Goal: Check status: Check status

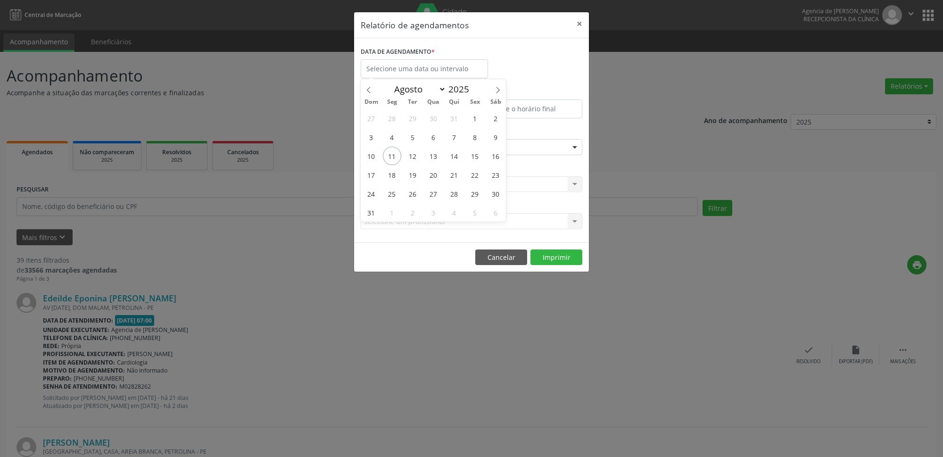
click at [390, 157] on span "11" at bounding box center [392, 156] width 18 height 18
click at [394, 155] on div "Seleciona uma especialidade" at bounding box center [472, 147] width 222 height 16
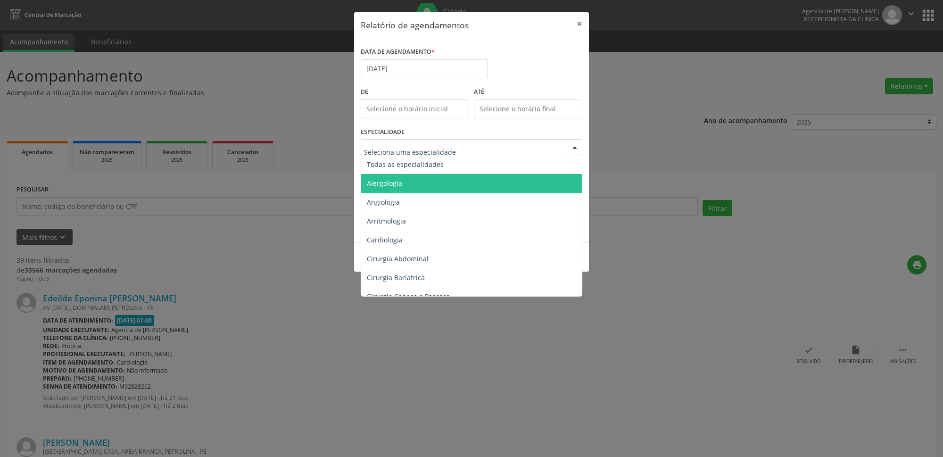
click at [420, 163] on span "Todas as especialidades" at bounding box center [405, 164] width 77 height 9
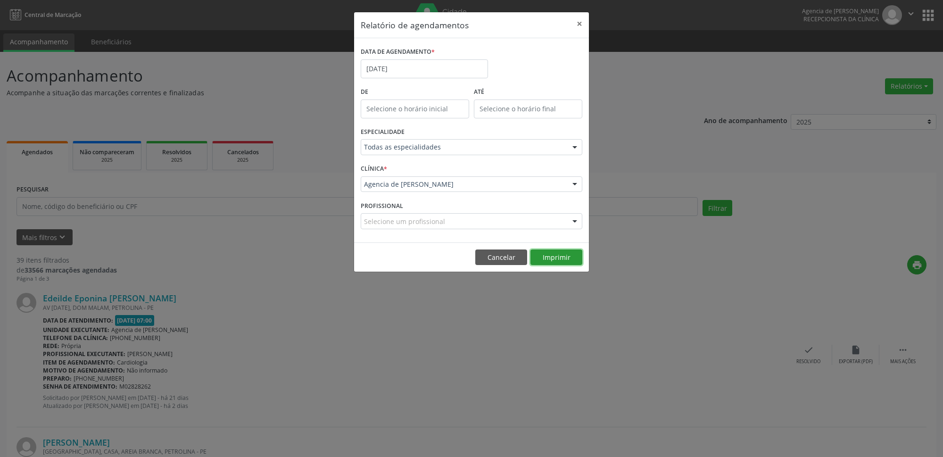
click at [557, 262] on button "Imprimir" at bounding box center [556, 257] width 52 height 16
click at [424, 78] on body "Central de Marcação Agencia de Petrolina Recepcionista da clínica  Configuraçõ…" at bounding box center [471, 228] width 943 height 457
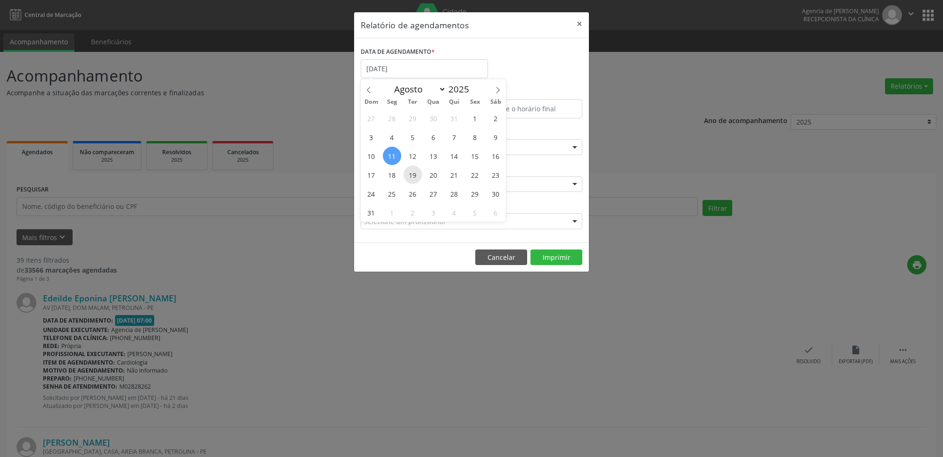
click at [409, 181] on span "19" at bounding box center [412, 174] width 18 height 18
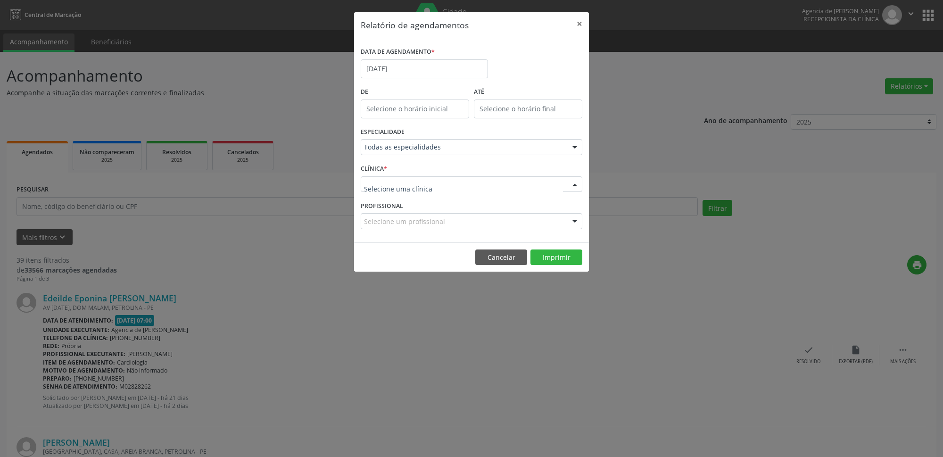
click at [408, 179] on div at bounding box center [472, 184] width 222 height 16
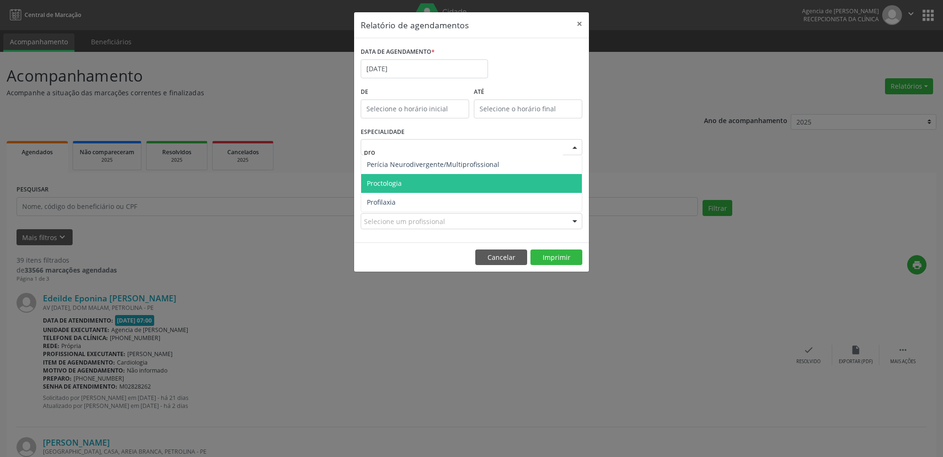
click at [441, 186] on span "Proctologia" at bounding box center [471, 183] width 221 height 19
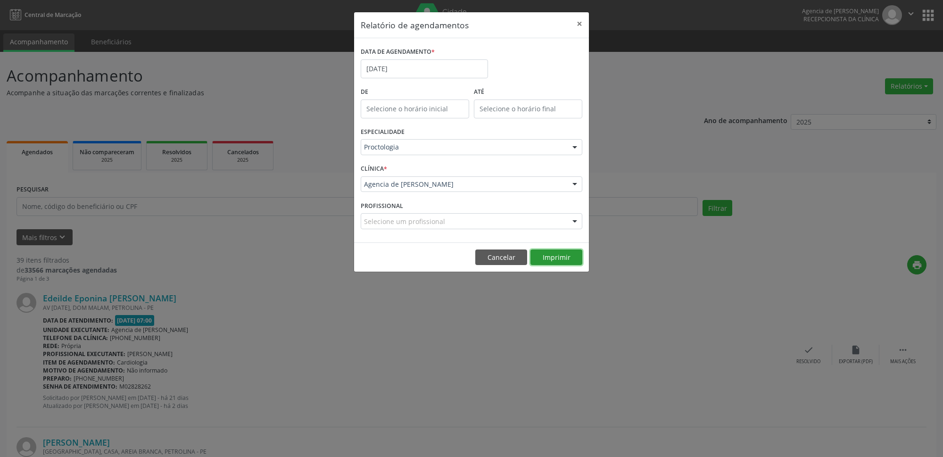
click at [563, 257] on button "Imprimir" at bounding box center [556, 257] width 52 height 16
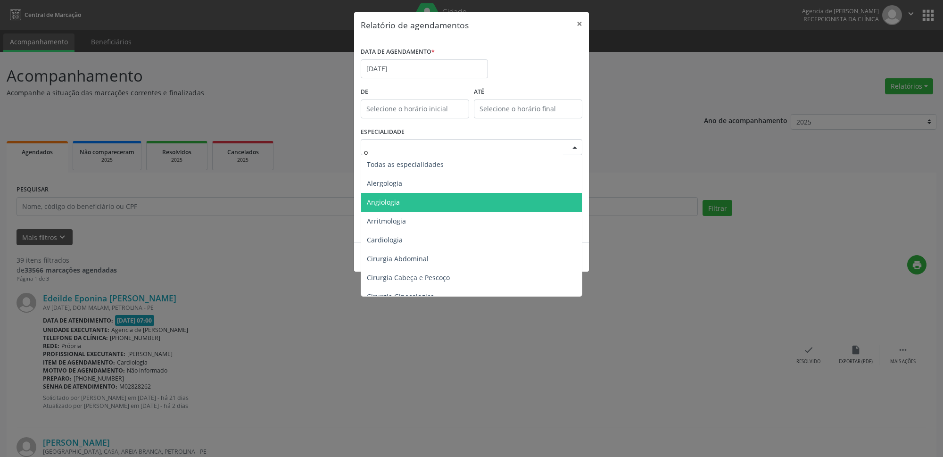
type input "or"
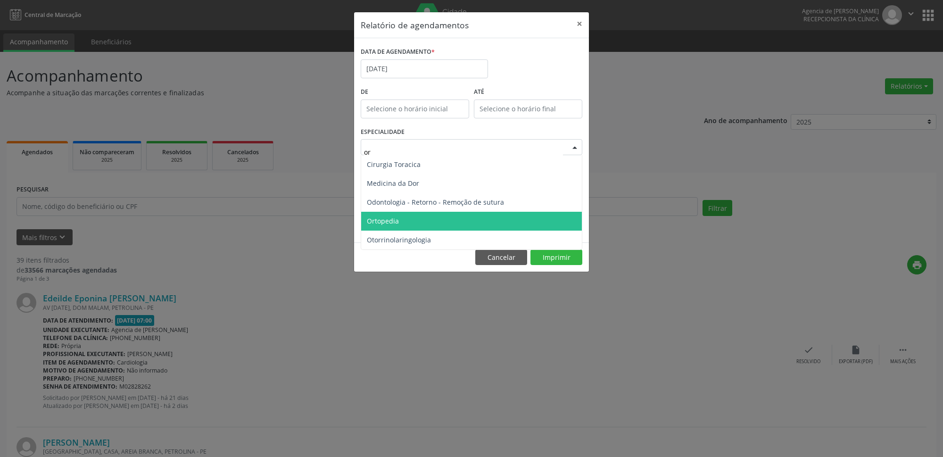
click at [388, 214] on span "Ortopedia" at bounding box center [471, 221] width 221 height 19
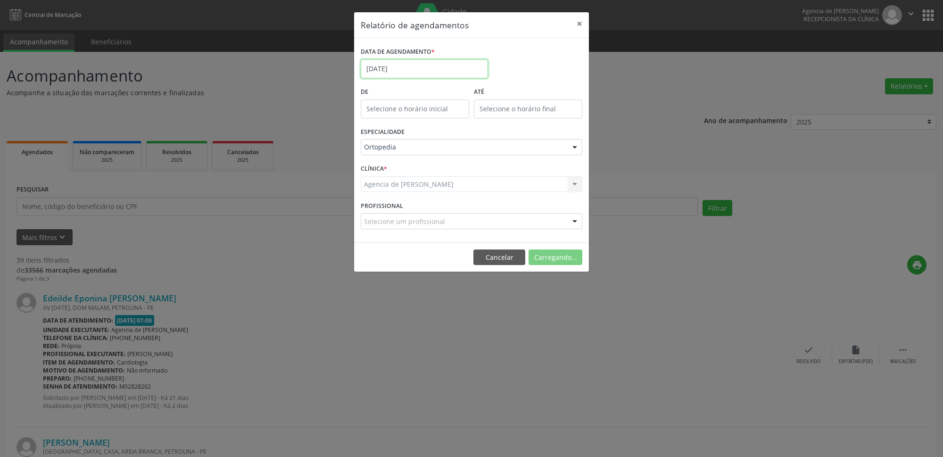
click at [406, 71] on input "[DATE]" at bounding box center [424, 68] width 127 height 19
click at [428, 68] on input "[DATE]" at bounding box center [424, 68] width 127 height 19
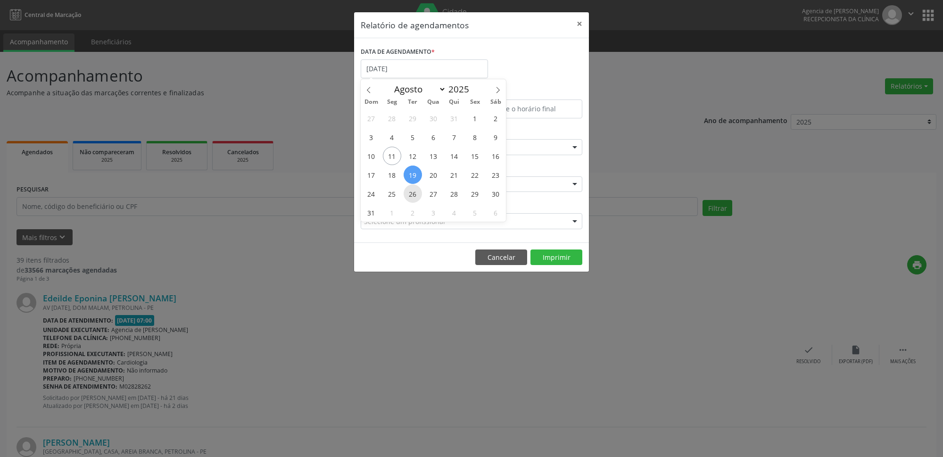
click at [412, 195] on span "26" at bounding box center [412, 193] width 18 height 18
type input "[DATE]"
click at [412, 195] on span "26" at bounding box center [412, 193] width 18 height 18
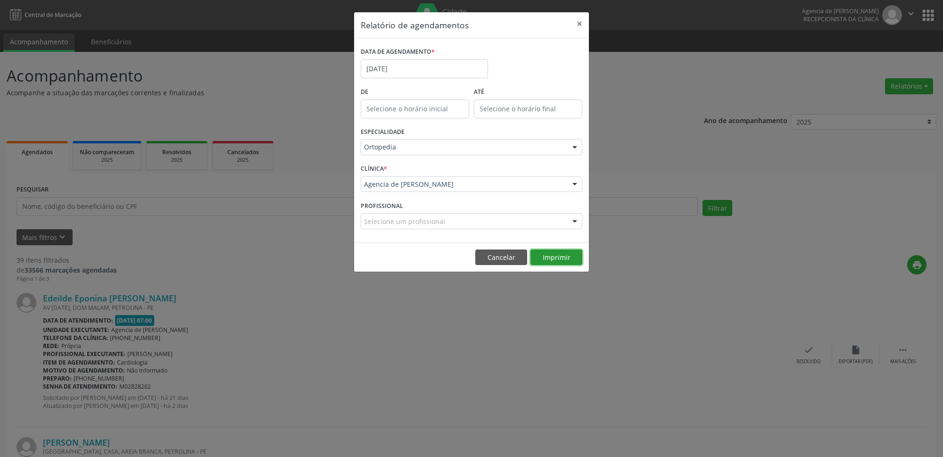
click at [551, 256] on button "Imprimir" at bounding box center [556, 257] width 52 height 16
click at [580, 25] on button "×" at bounding box center [579, 23] width 19 height 23
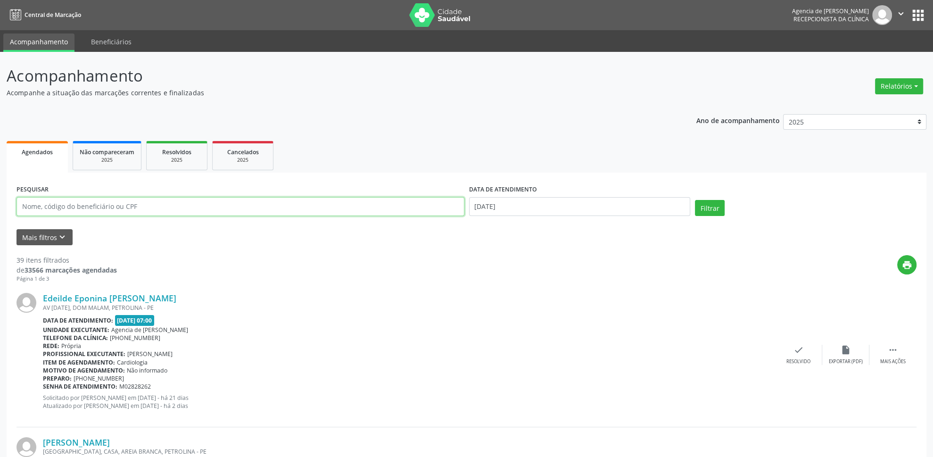
click at [150, 207] on input "text" at bounding box center [240, 206] width 448 height 19
type input "[PERSON_NAME]"
click at [546, 210] on input "[DATE]" at bounding box center [580, 206] width 222 height 19
click at [580, 257] on span "1" at bounding box center [583, 256] width 18 height 18
type input "[DATE]"
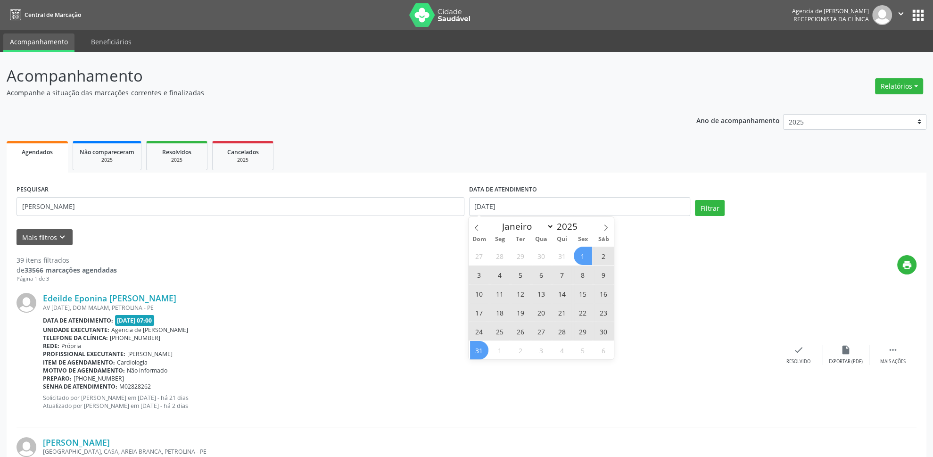
click at [480, 353] on span "31" at bounding box center [479, 350] width 18 height 18
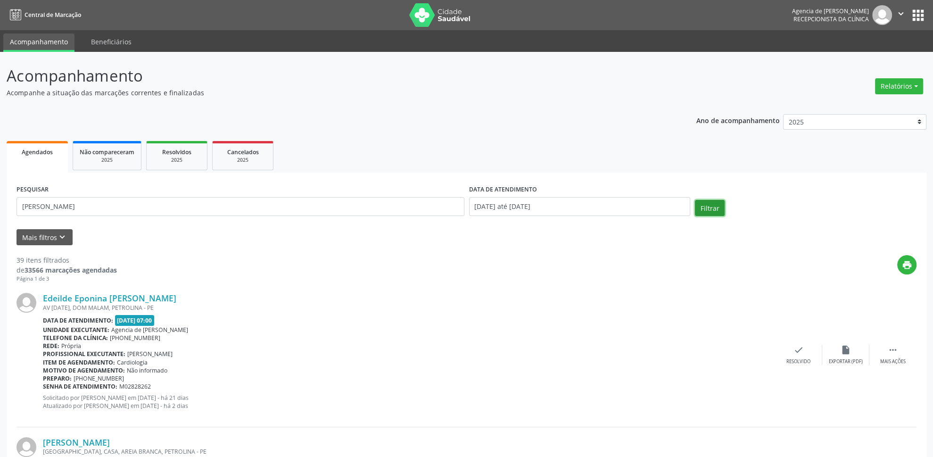
click at [707, 207] on button "Filtrar" at bounding box center [710, 208] width 30 height 16
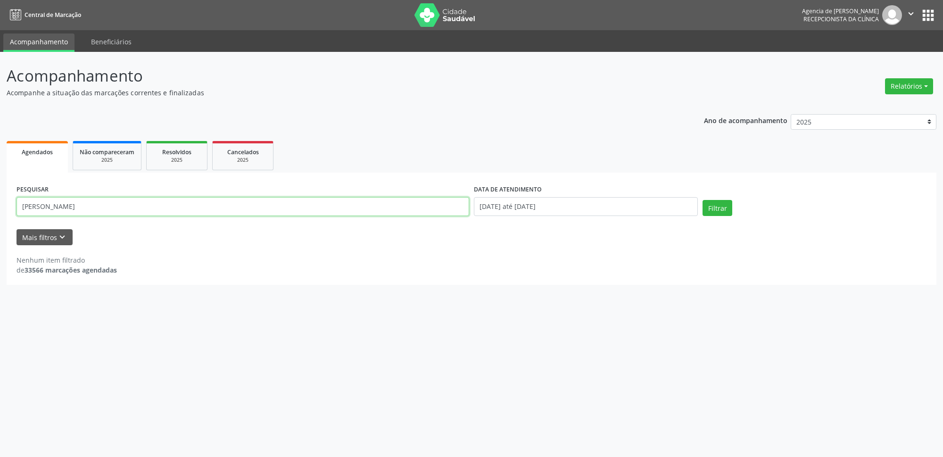
click at [167, 210] on input "[PERSON_NAME]" at bounding box center [242, 206] width 453 height 19
type input "70508127491"
click at [708, 217] on div "Filtrar" at bounding box center [814, 211] width 229 height 23
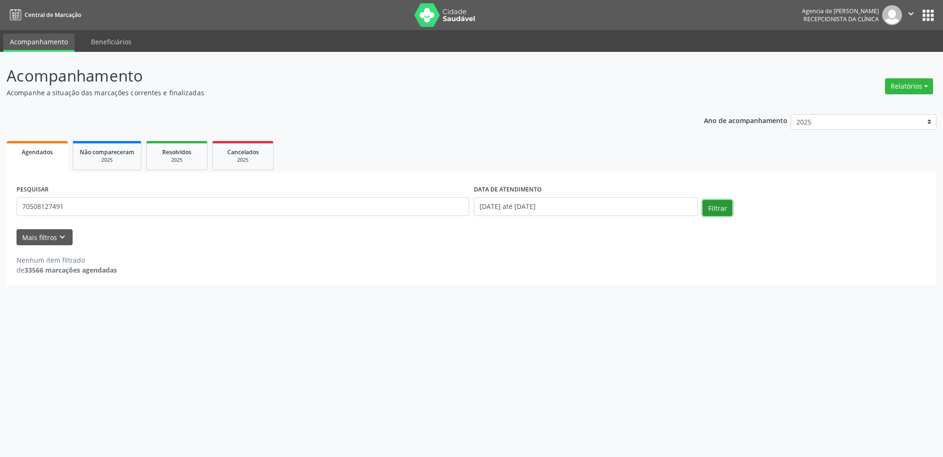
click at [717, 209] on button "Filtrar" at bounding box center [717, 208] width 30 height 16
click at [355, 206] on input "70508127491" at bounding box center [242, 206] width 453 height 19
click at [103, 212] on input "text" at bounding box center [242, 206] width 453 height 19
paste input "37018060478"
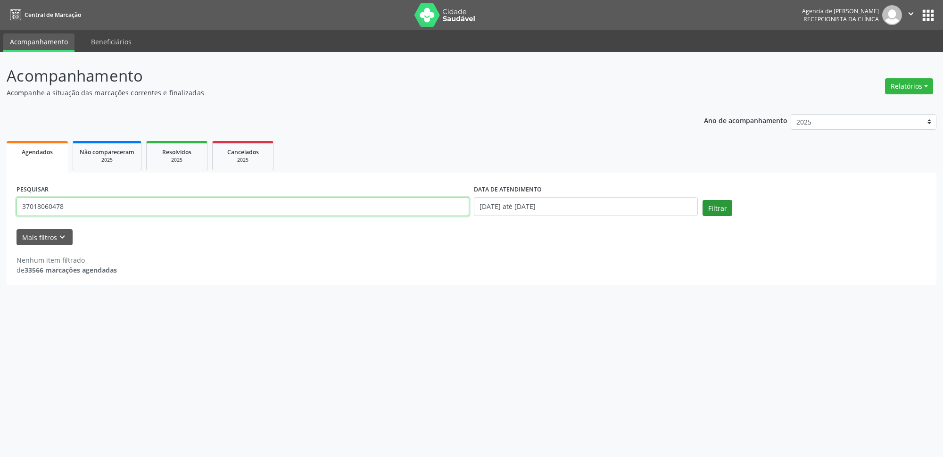
type input "37018060478"
click at [723, 208] on button "Filtrar" at bounding box center [717, 208] width 30 height 16
click at [905, 84] on button "Relatórios" at bounding box center [909, 86] width 48 height 16
click at [895, 107] on link "Agendamentos" at bounding box center [882, 106] width 101 height 13
select select "7"
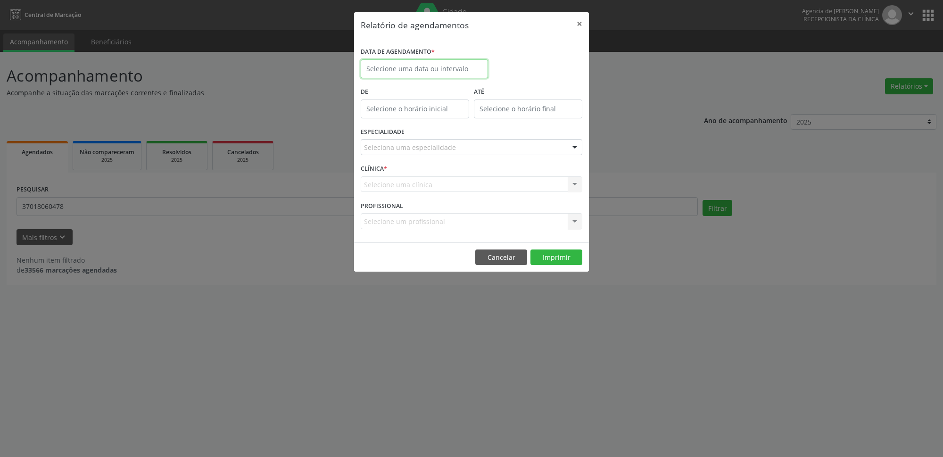
click at [424, 70] on input "text" at bounding box center [424, 68] width 127 height 19
click at [477, 117] on span "1" at bounding box center [475, 118] width 18 height 18
type input "[DATE]"
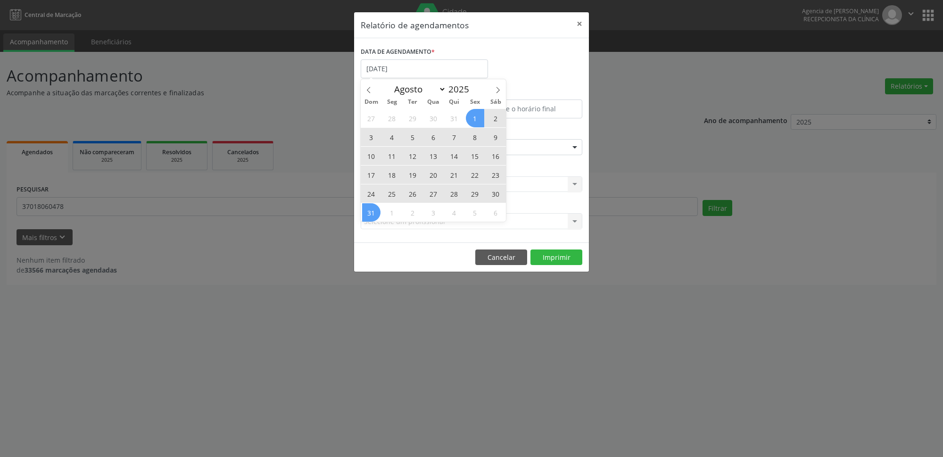
click at [370, 212] on span "31" at bounding box center [371, 212] width 18 height 18
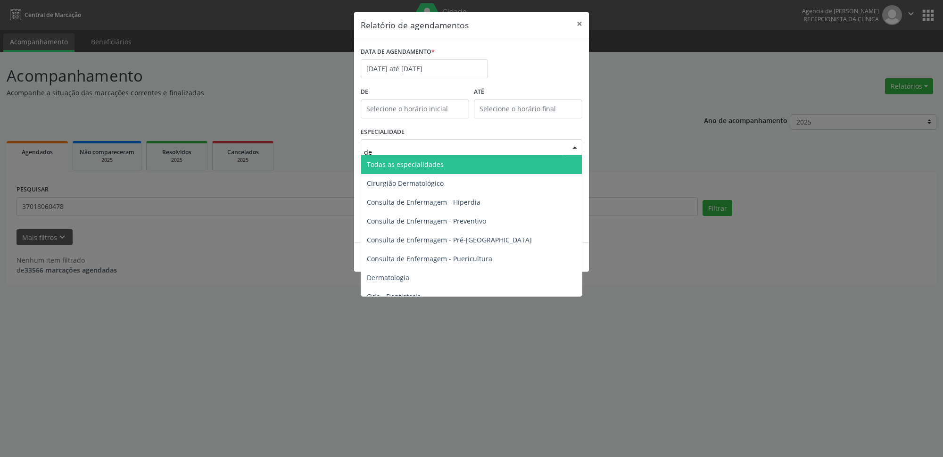
type input "der"
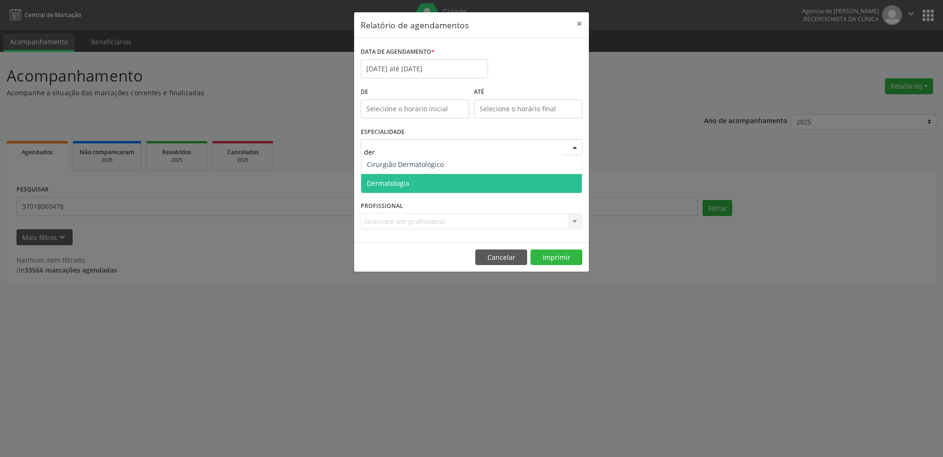
click at [417, 186] on span "Dermatologia" at bounding box center [471, 183] width 221 height 19
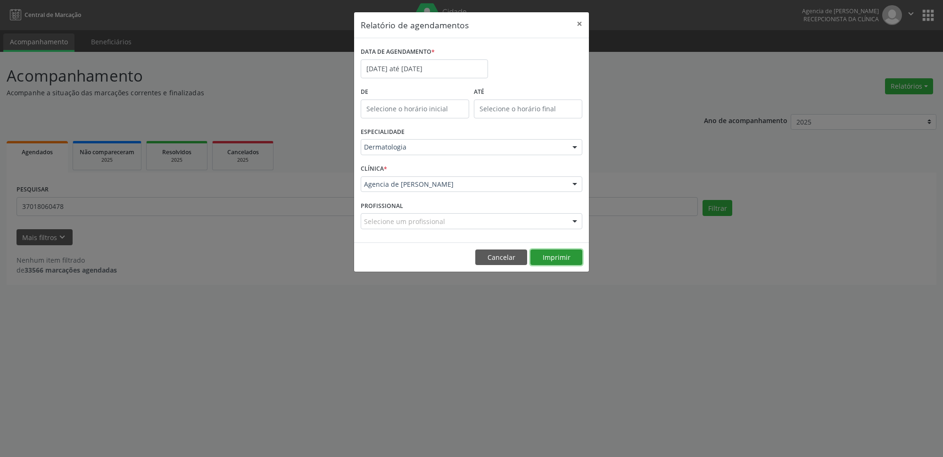
click at [561, 262] on button "Imprimir" at bounding box center [556, 257] width 52 height 16
